Goal: Task Accomplishment & Management: Use online tool/utility

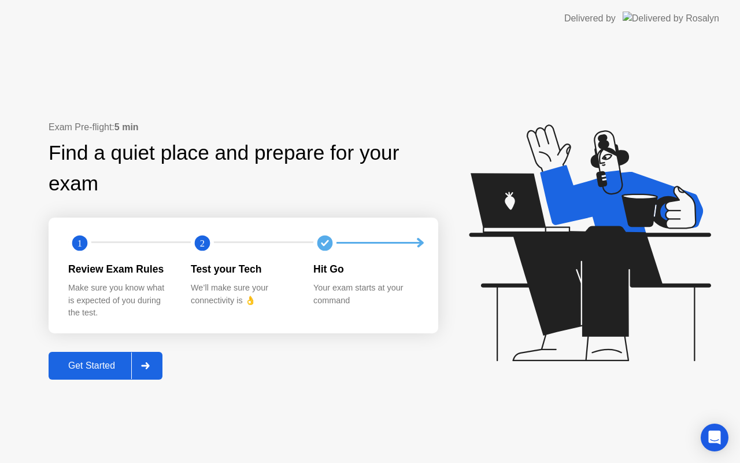
click at [115, 371] on div "Get Started" at bounding box center [91, 365] width 79 height 10
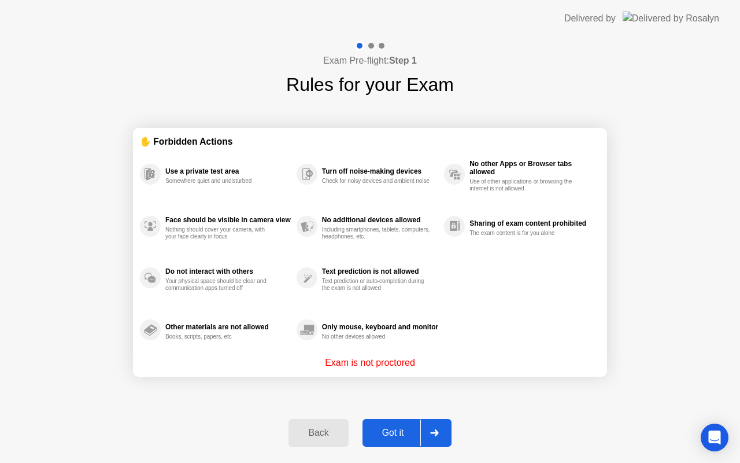
click at [377, 427] on div "Got it" at bounding box center [393, 432] width 54 height 10
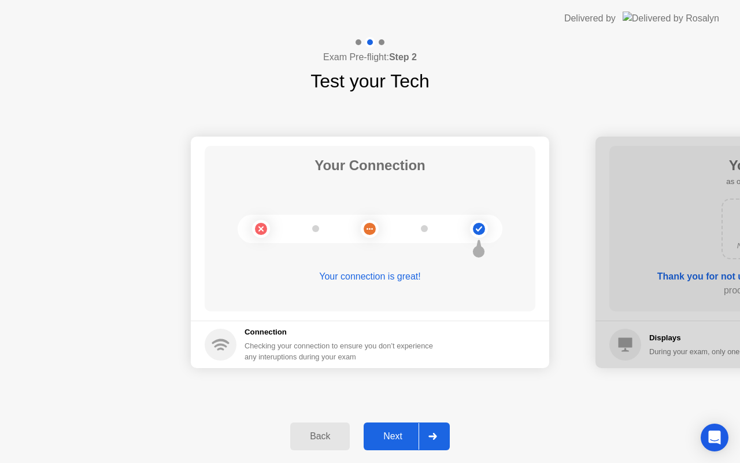
click at [377, 427] on button "Next" at bounding box center [407, 436] width 86 height 28
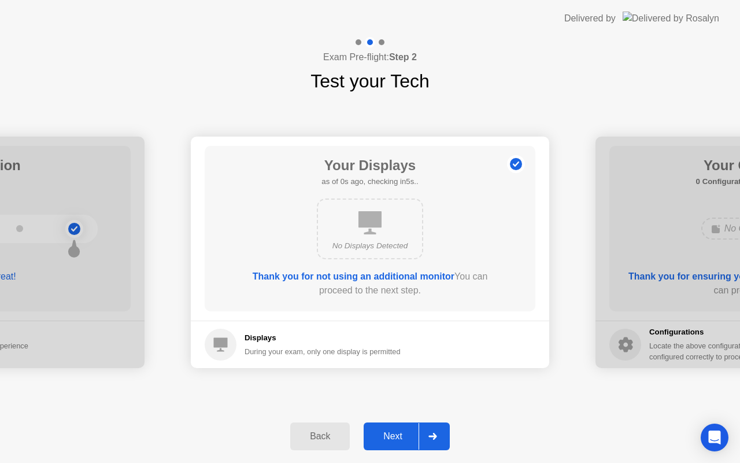
click at [377, 427] on button "Next" at bounding box center [407, 436] width 86 height 28
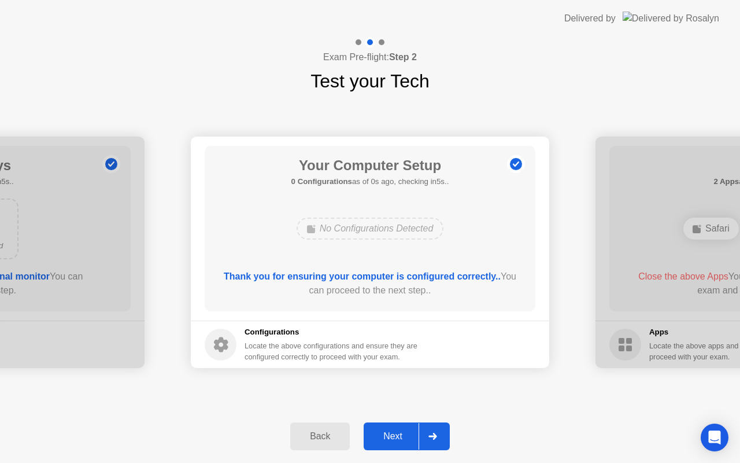
click at [377, 427] on button "Next" at bounding box center [407, 436] width 86 height 28
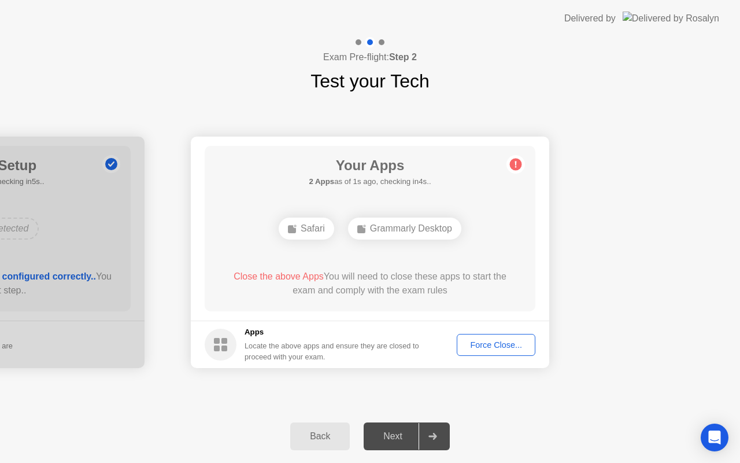
click at [468, 351] on button "Force Close..." at bounding box center [496, 345] width 79 height 22
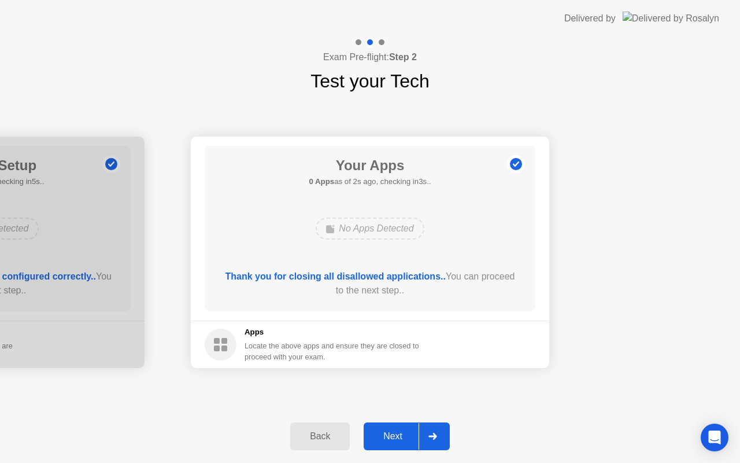
click at [399, 445] on button "Next" at bounding box center [407, 436] width 86 height 28
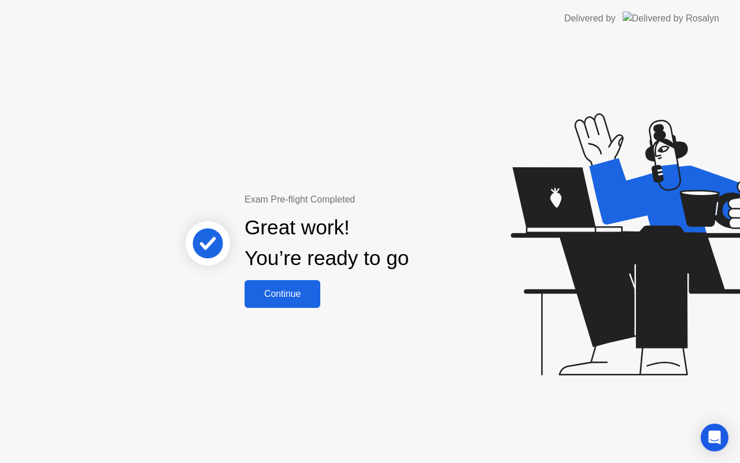
click at [274, 297] on div "Continue" at bounding box center [282, 294] width 69 height 10
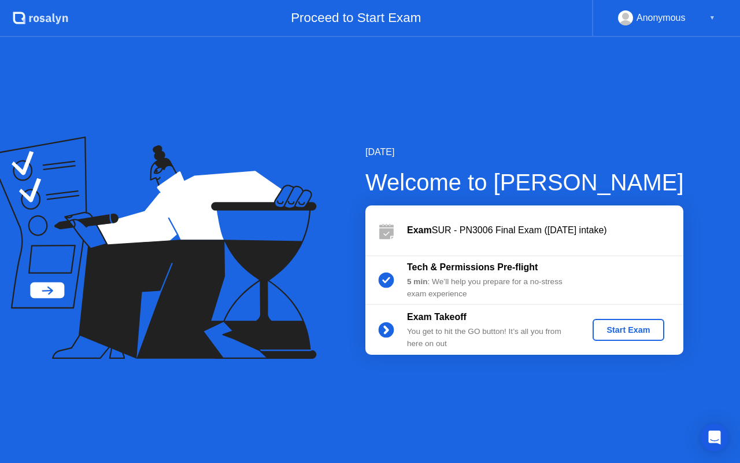
click at [648, 326] on div "Start Exam" at bounding box center [628, 329] width 62 height 9
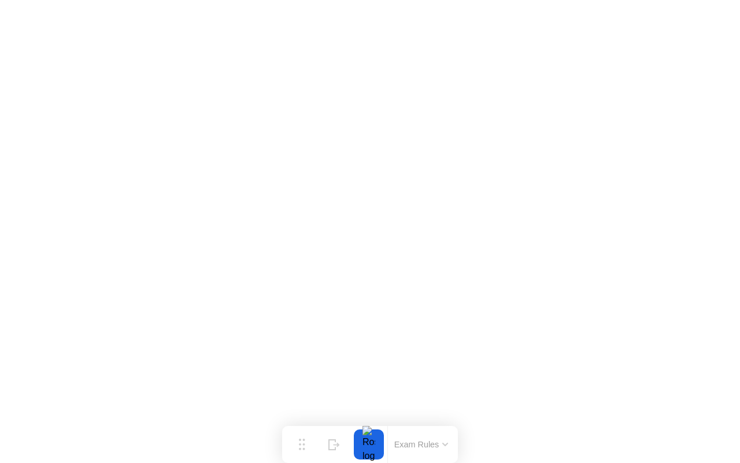
click iframe
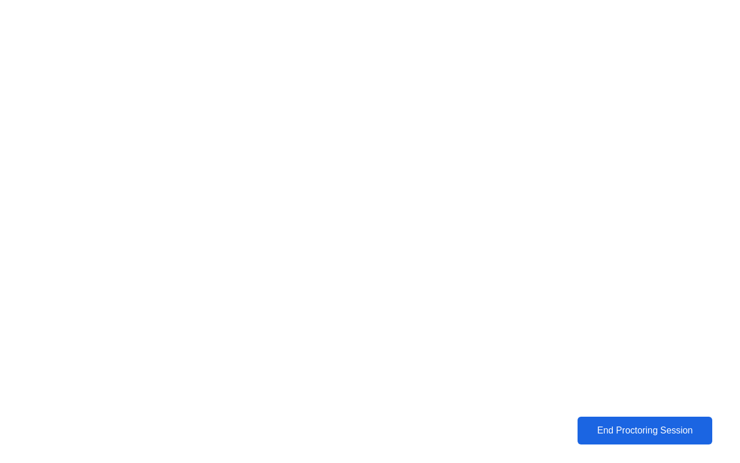
click at [595, 436] on div "End Proctoring Session" at bounding box center [645, 431] width 141 height 12
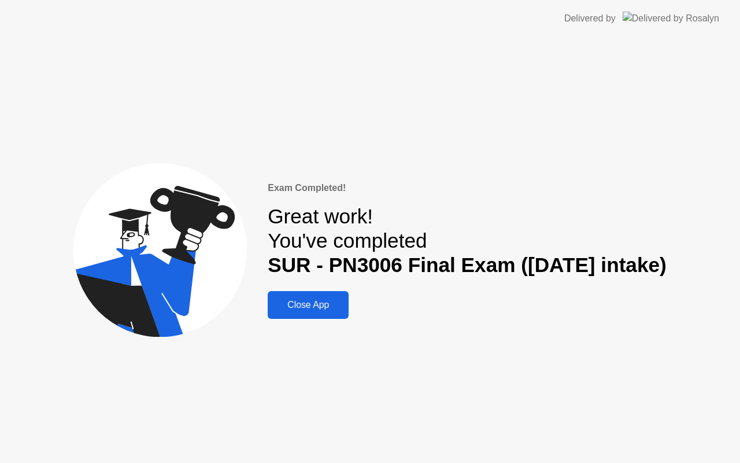
click at [324, 297] on button "Close App" at bounding box center [308, 305] width 81 height 28
